Goal: Check status

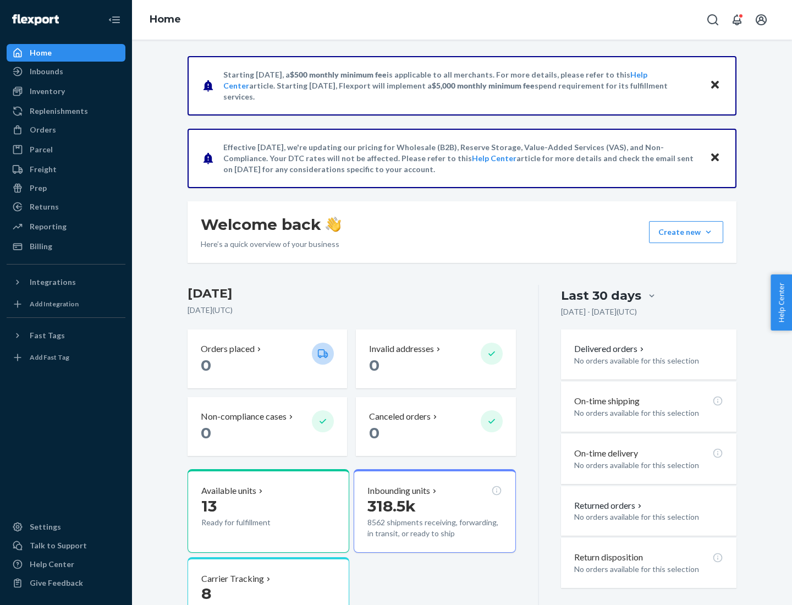
click at [708, 232] on button "Create new Create new inbound Create new order Create new product" at bounding box center [686, 232] width 74 height 22
click at [37, 188] on div "Prep" at bounding box center [38, 188] width 17 height 11
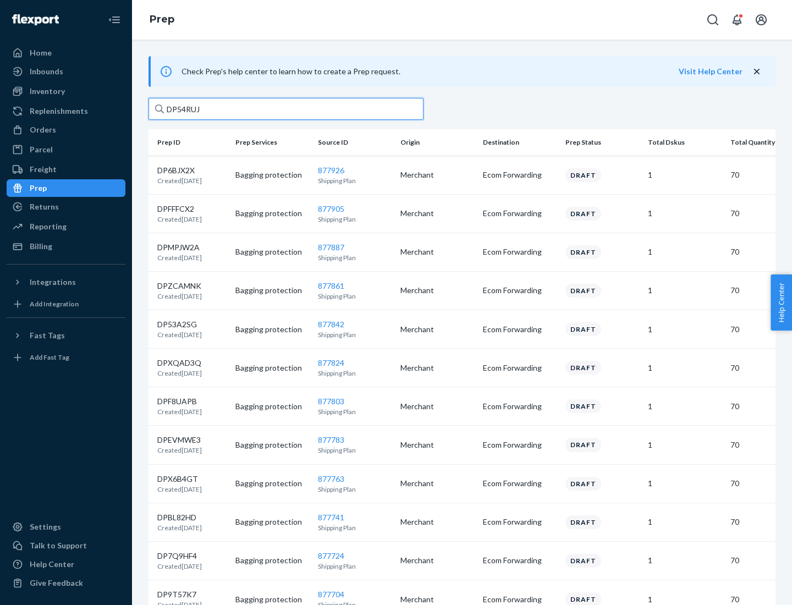
type input "DP54RUJL"
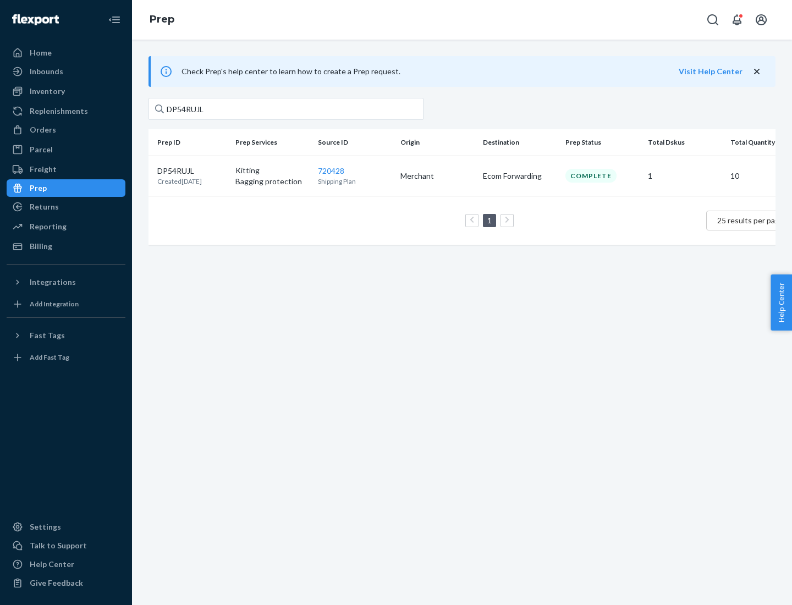
click at [192, 170] on p "DP54RUJL" at bounding box center [179, 171] width 45 height 11
